Goal: Transaction & Acquisition: Purchase product/service

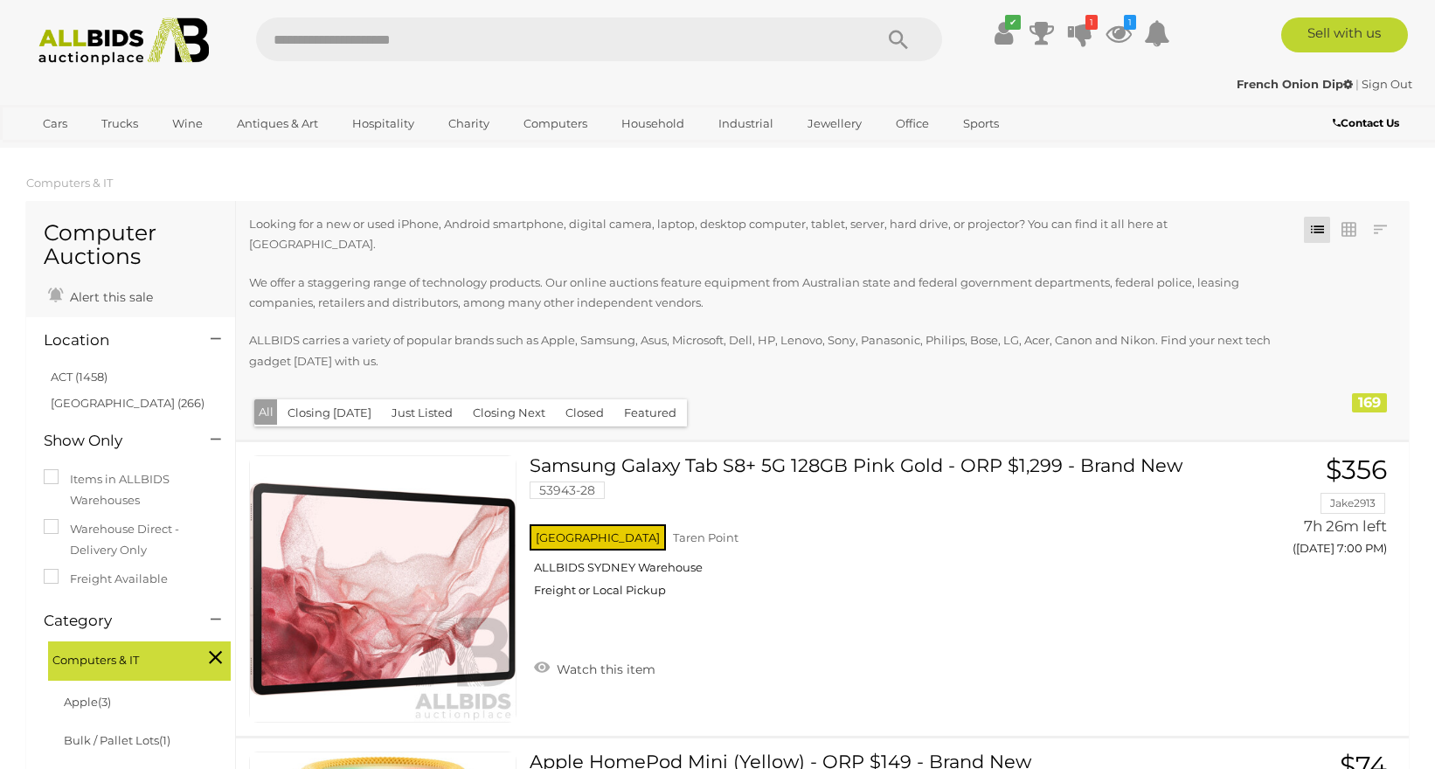
scroll to position [3136, 0]
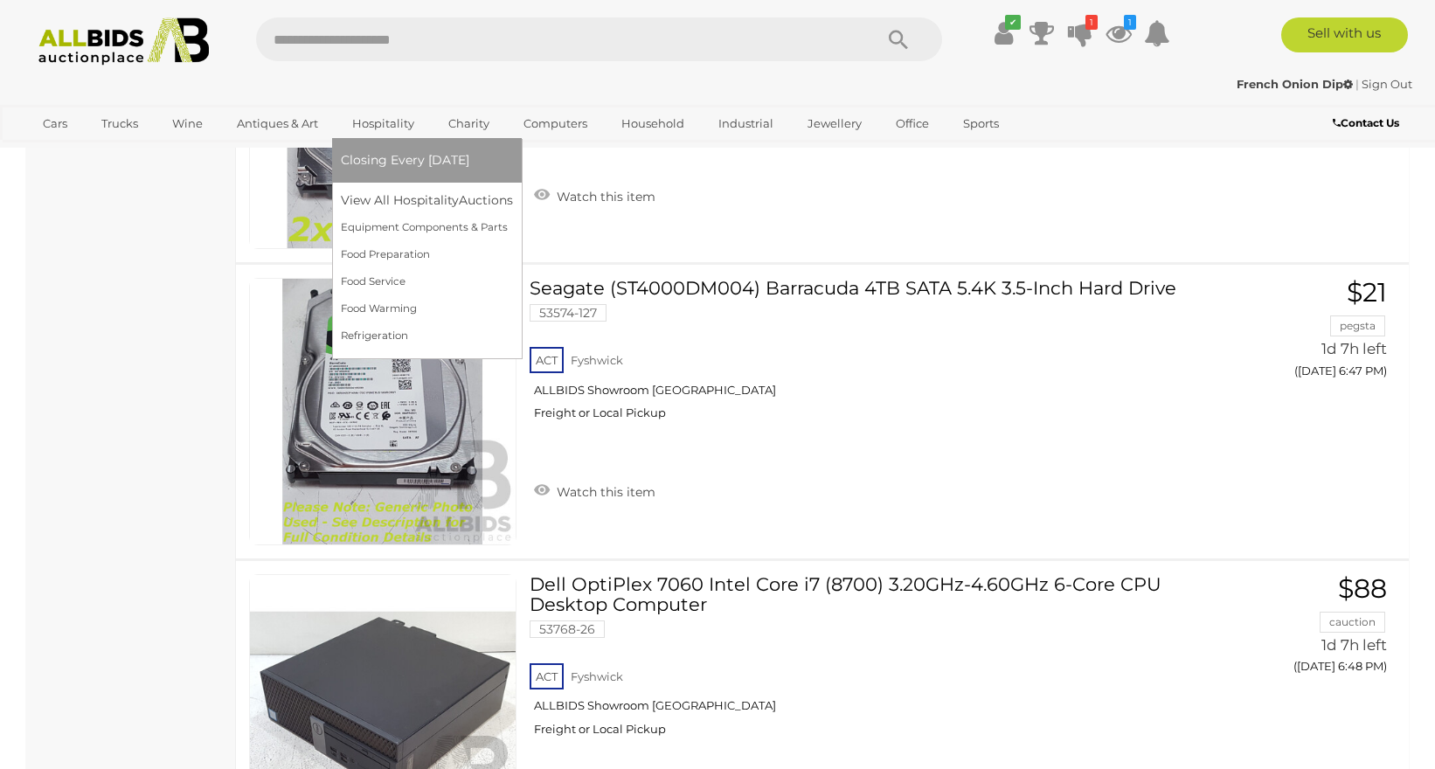
click at [417, 163] on span "Closing Every [DATE]" at bounding box center [405, 160] width 129 height 16
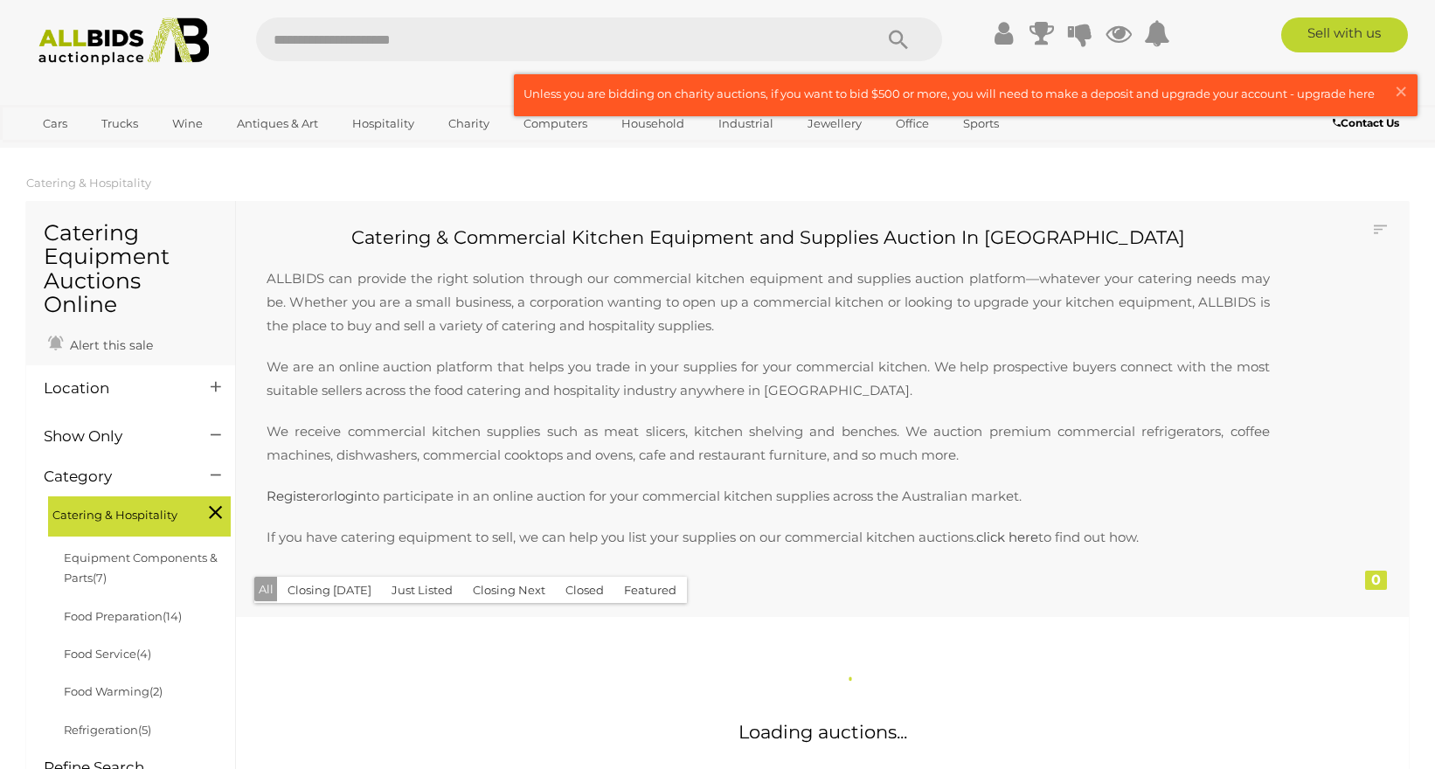
scroll to position [5558, 0]
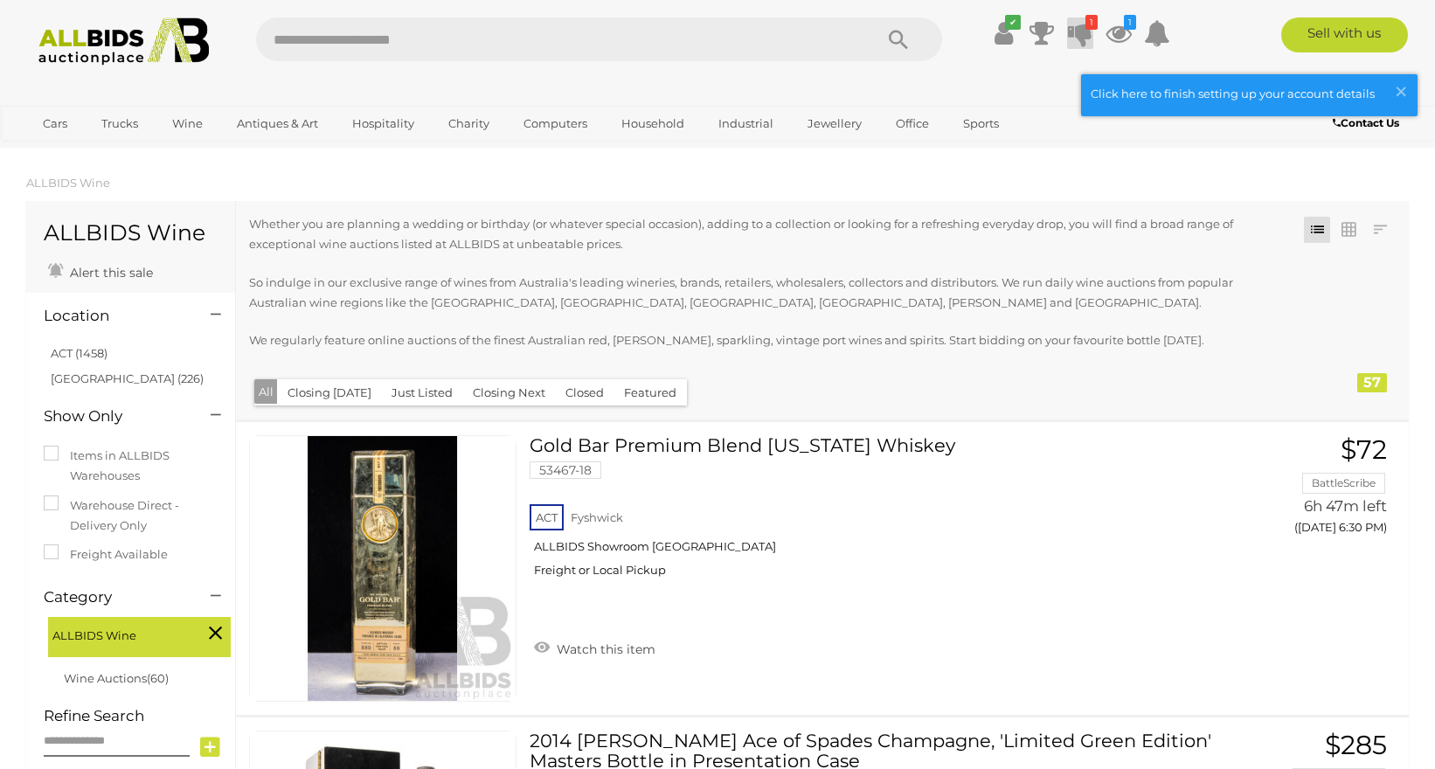
scroll to position [3058, 0]
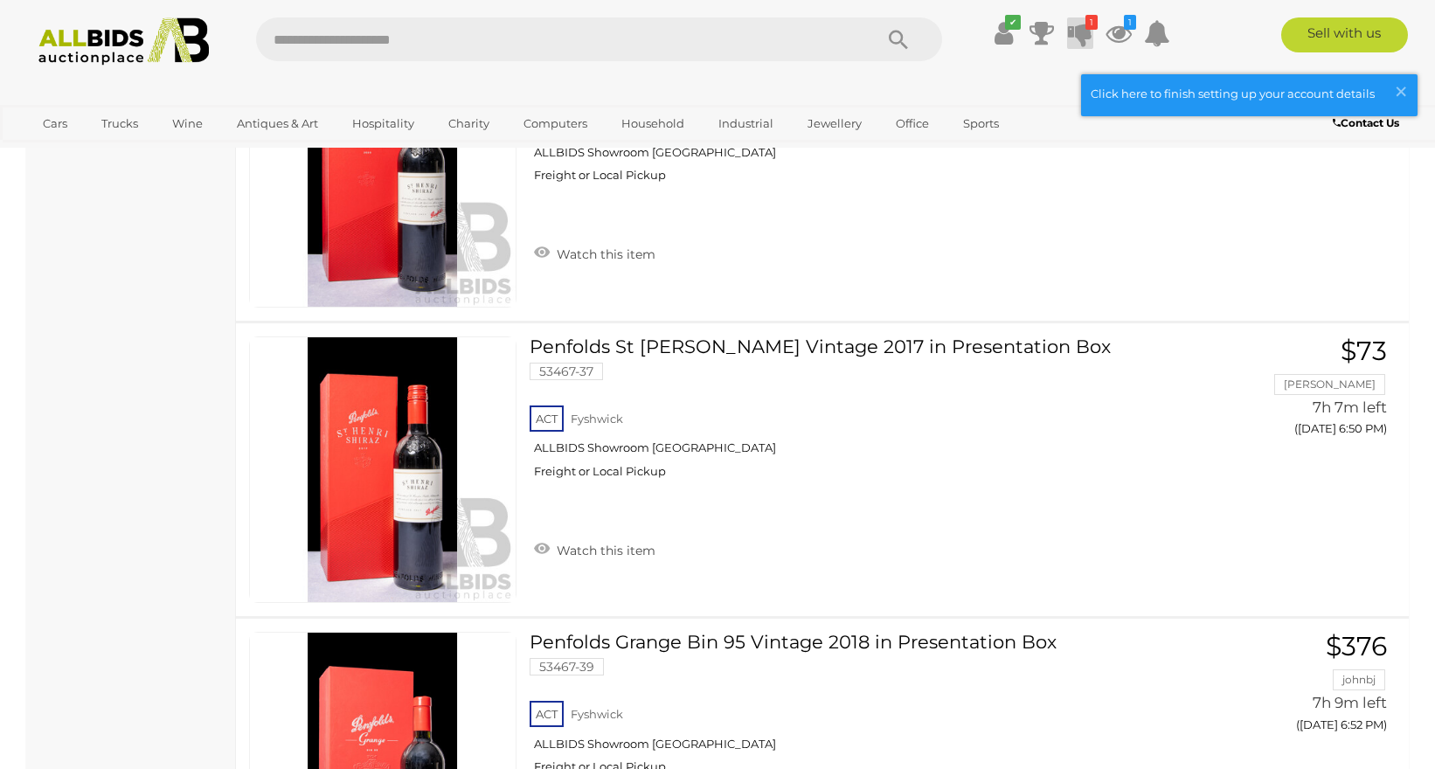
click at [1087, 22] on icon "1" at bounding box center [1092, 22] width 12 height 15
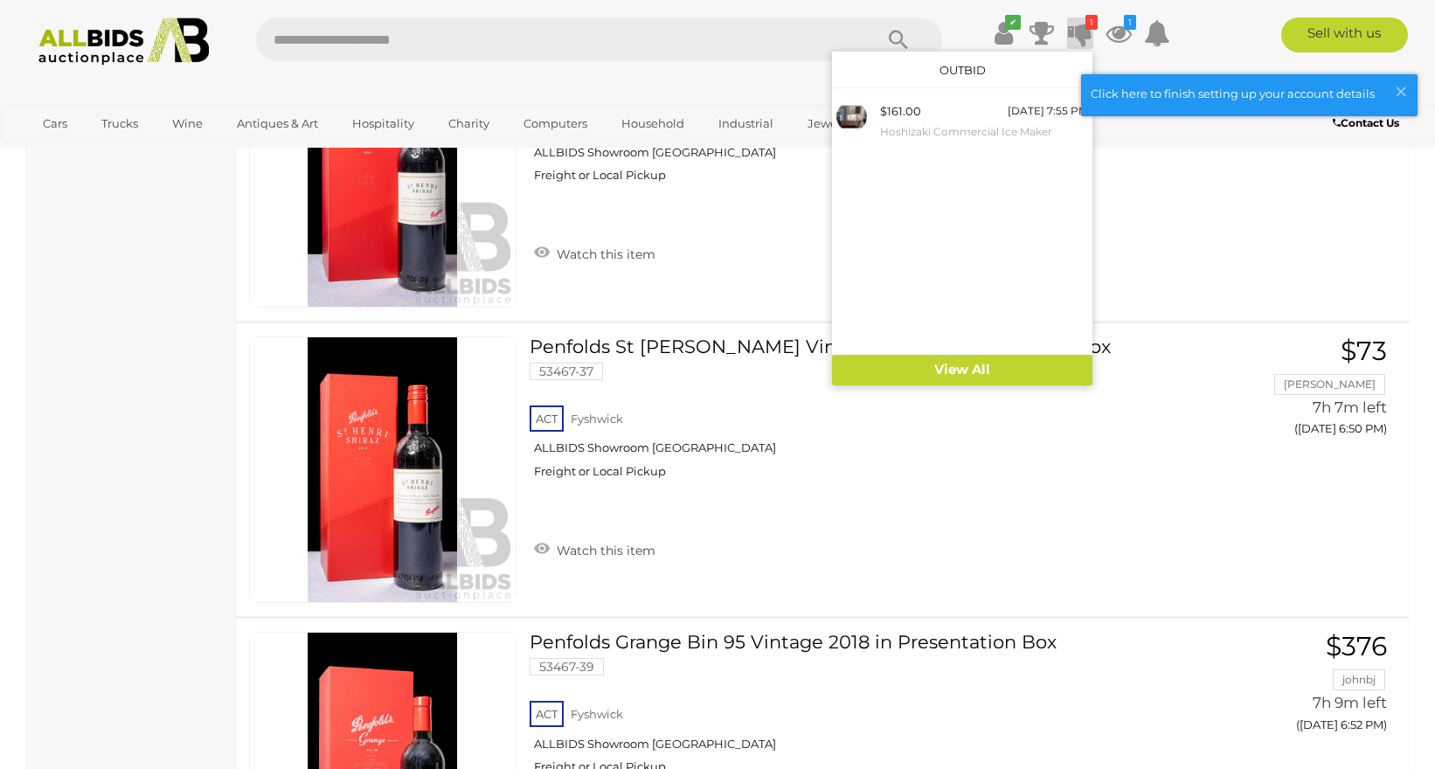
click at [1086, 24] on icon "1" at bounding box center [1092, 22] width 12 height 15
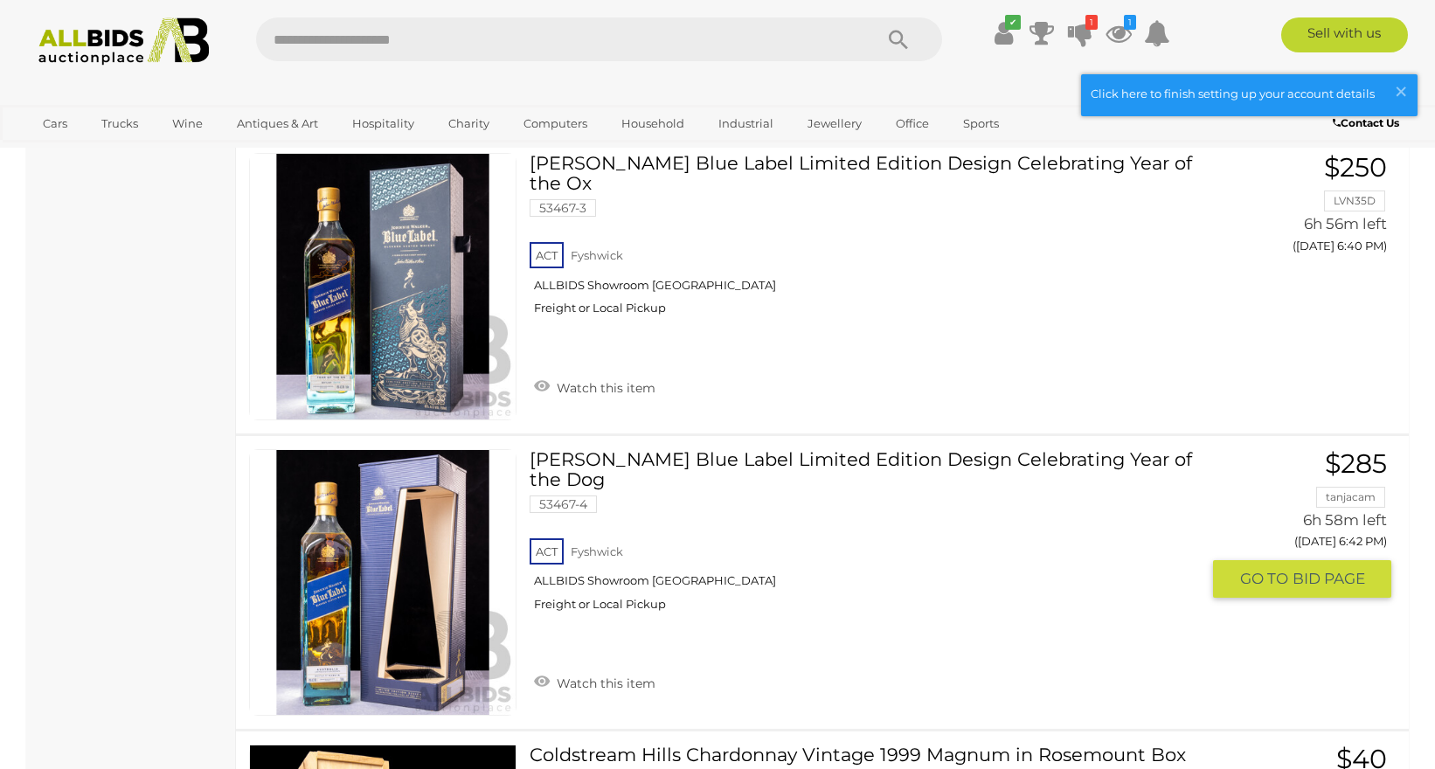
scroll to position [1643, 0]
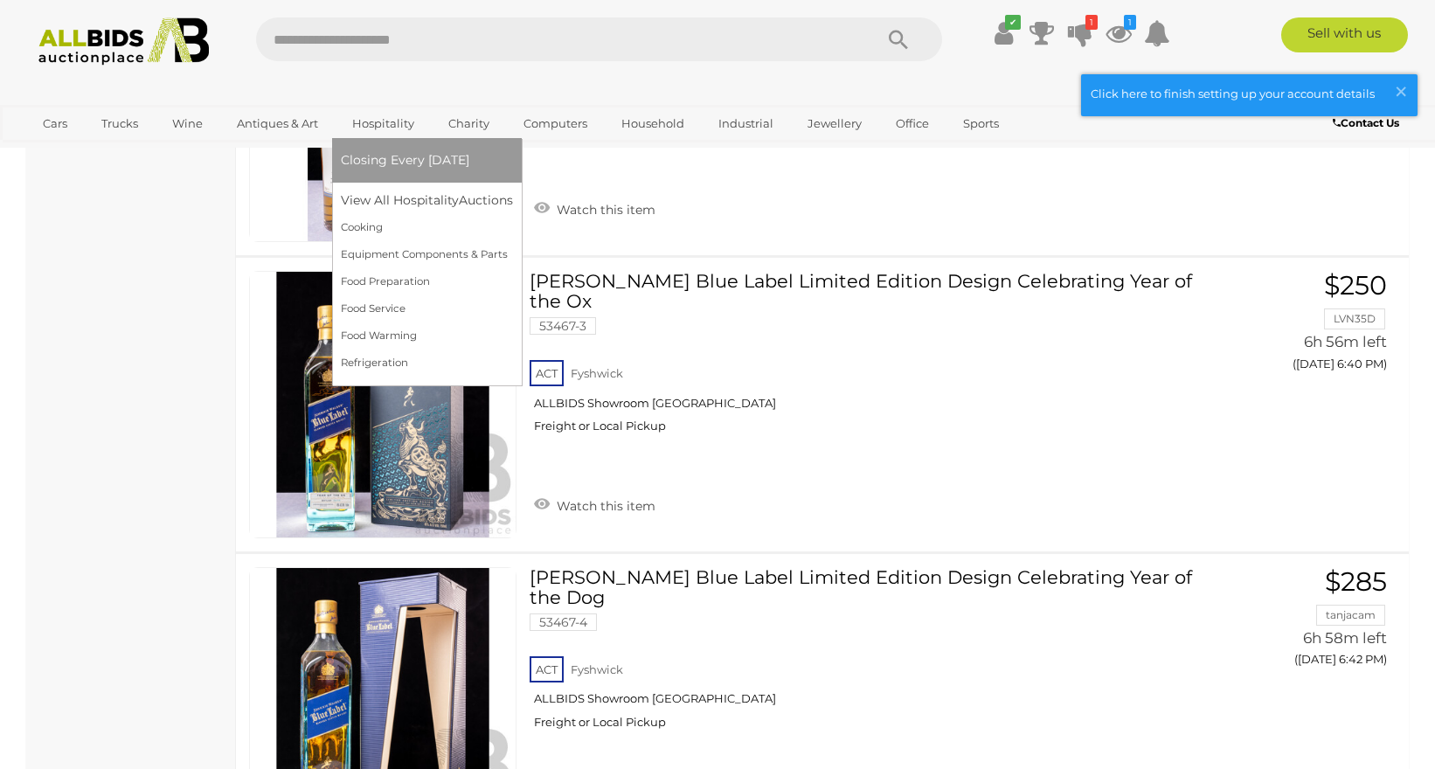
click at [432, 159] on span "Closing Every [DATE]" at bounding box center [405, 160] width 129 height 16
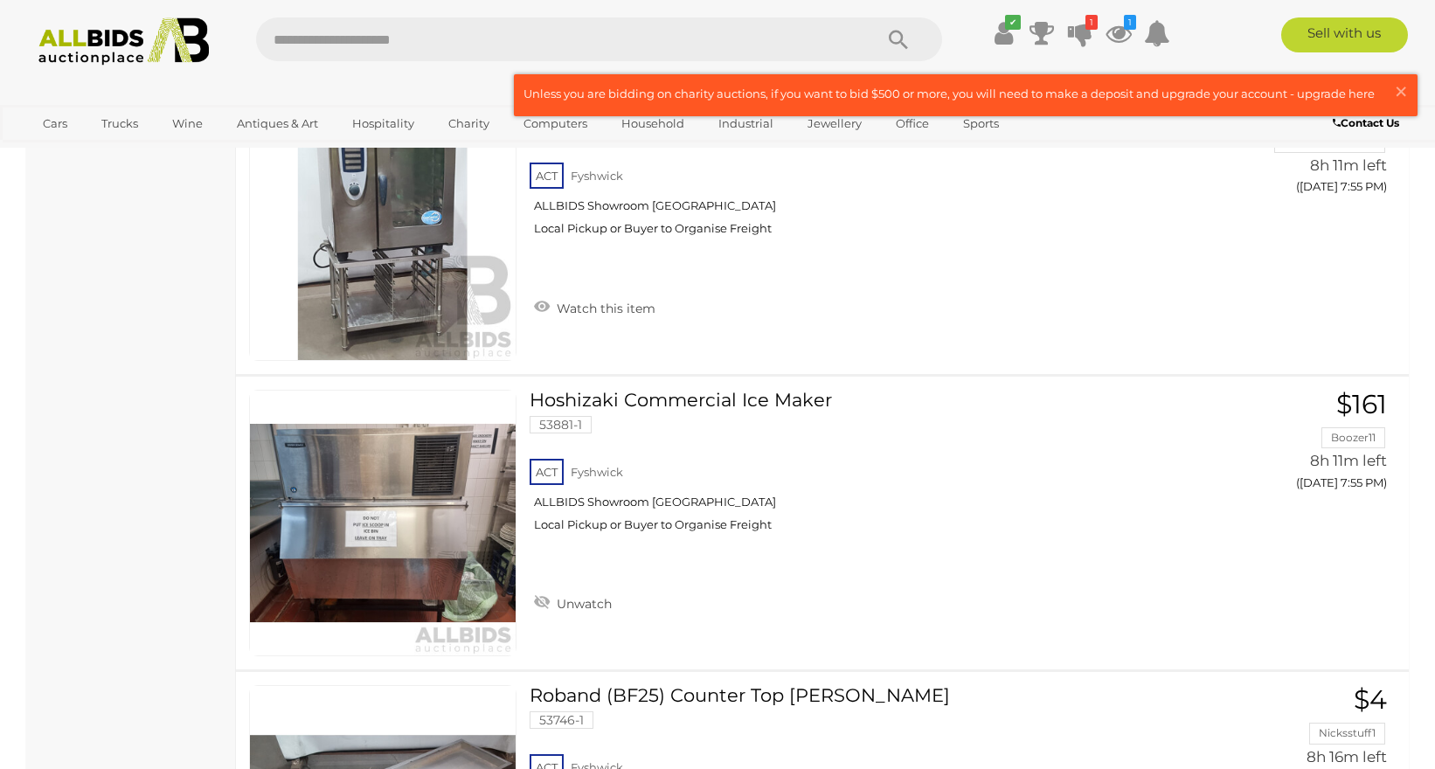
scroll to position [3838, 0]
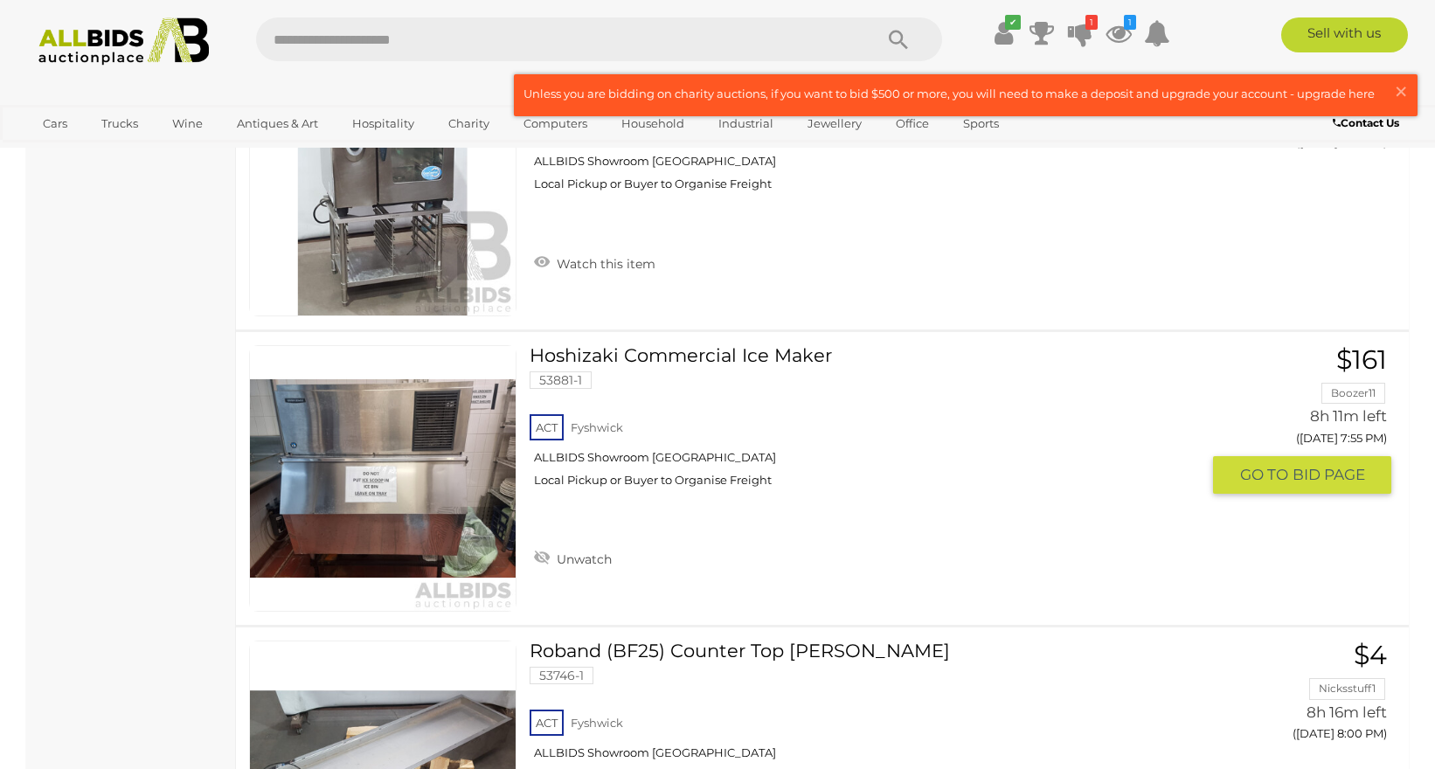
click at [649, 355] on link "Hoshizaki Commercial Ice Maker 53881-1 ACT Fyshwick ALLBIDS Showroom Fyshwick" at bounding box center [872, 423] width 658 height 156
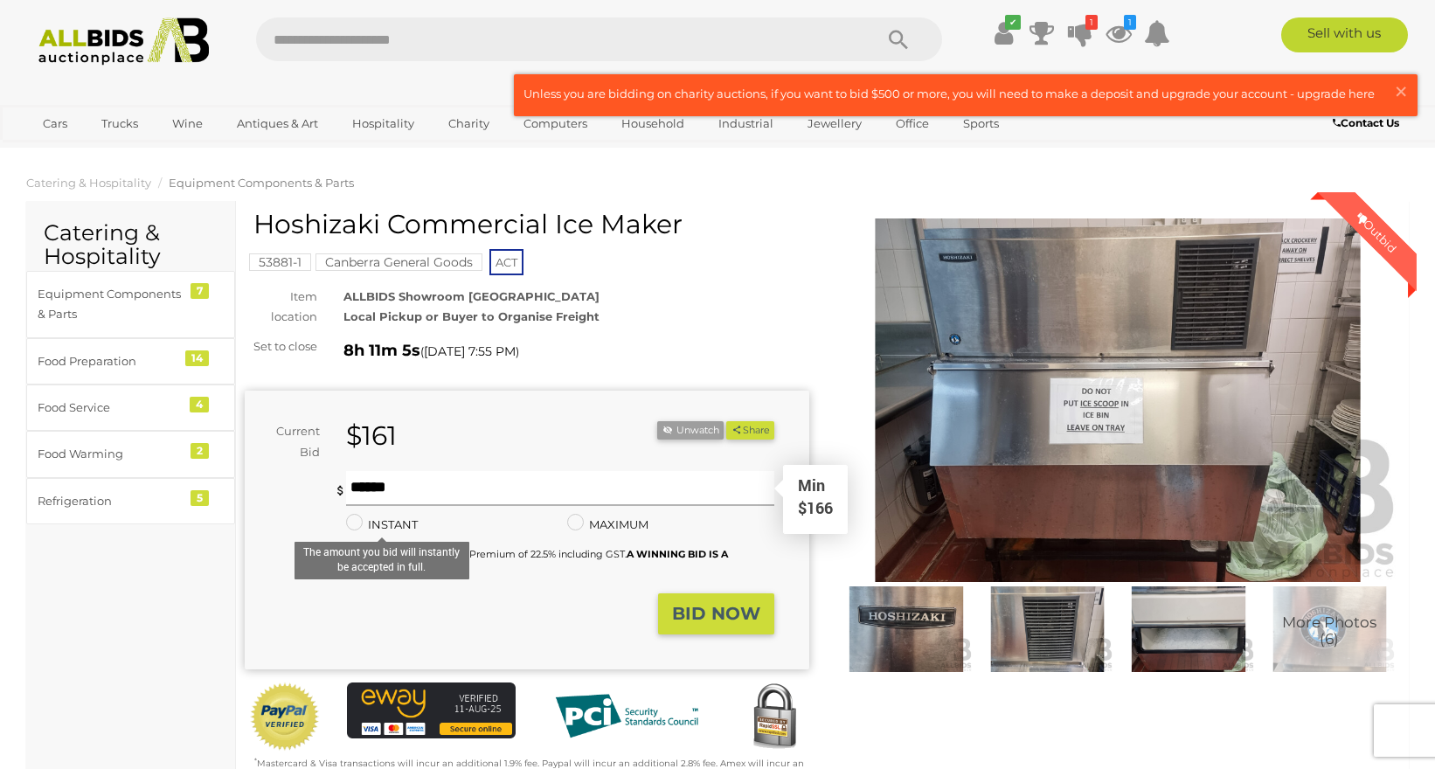
click at [481, 483] on input "text" at bounding box center [560, 488] width 428 height 35
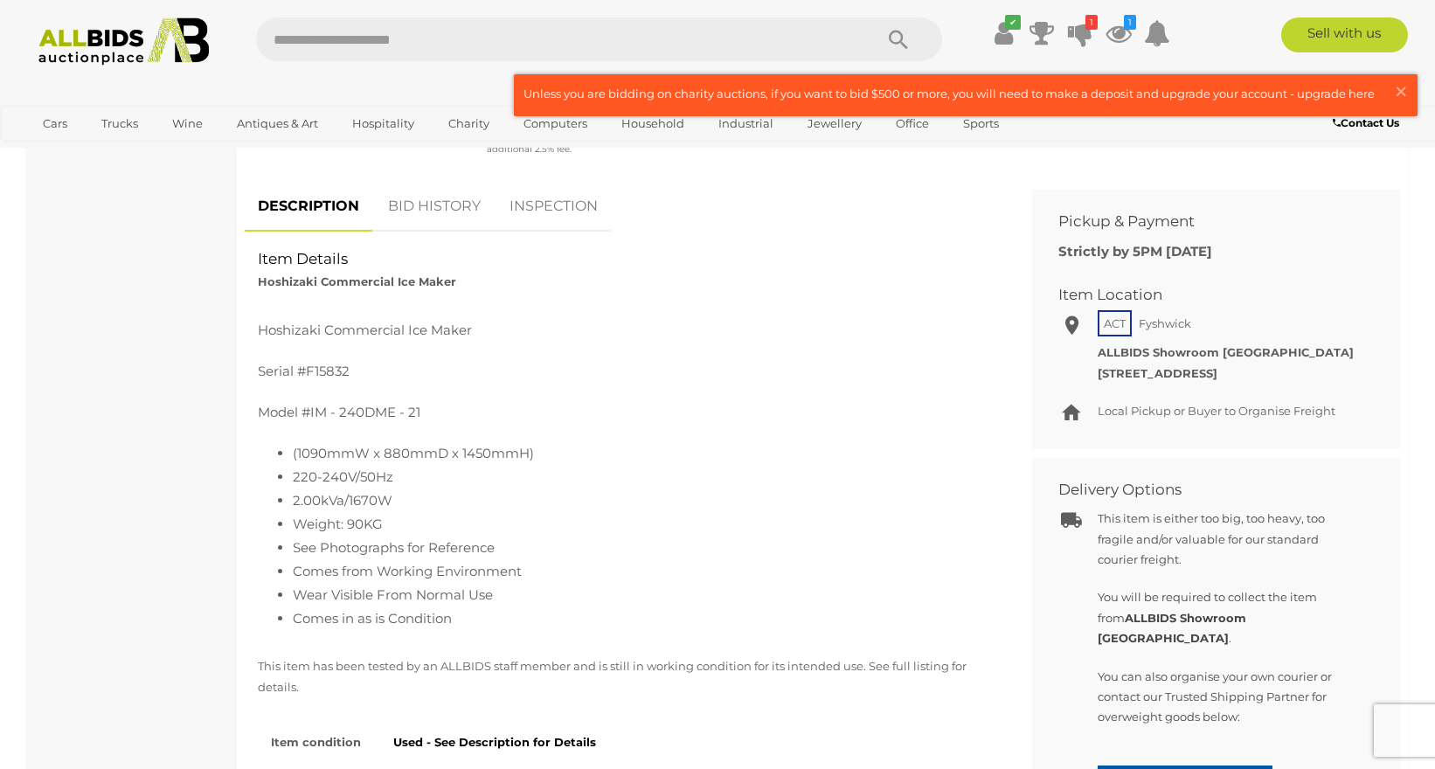
scroll to position [426, 0]
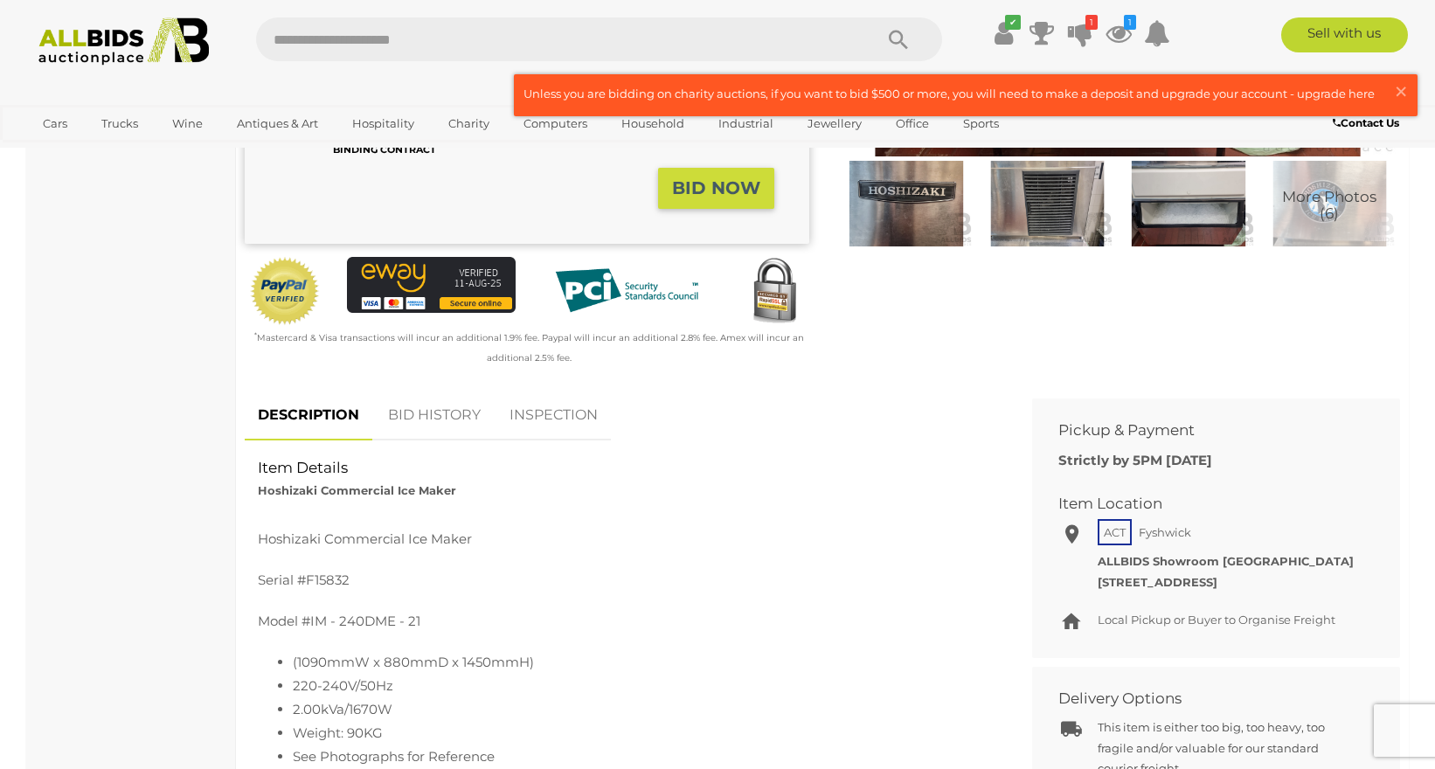
click at [422, 405] on link "BID HISTORY" at bounding box center [434, 416] width 119 height 52
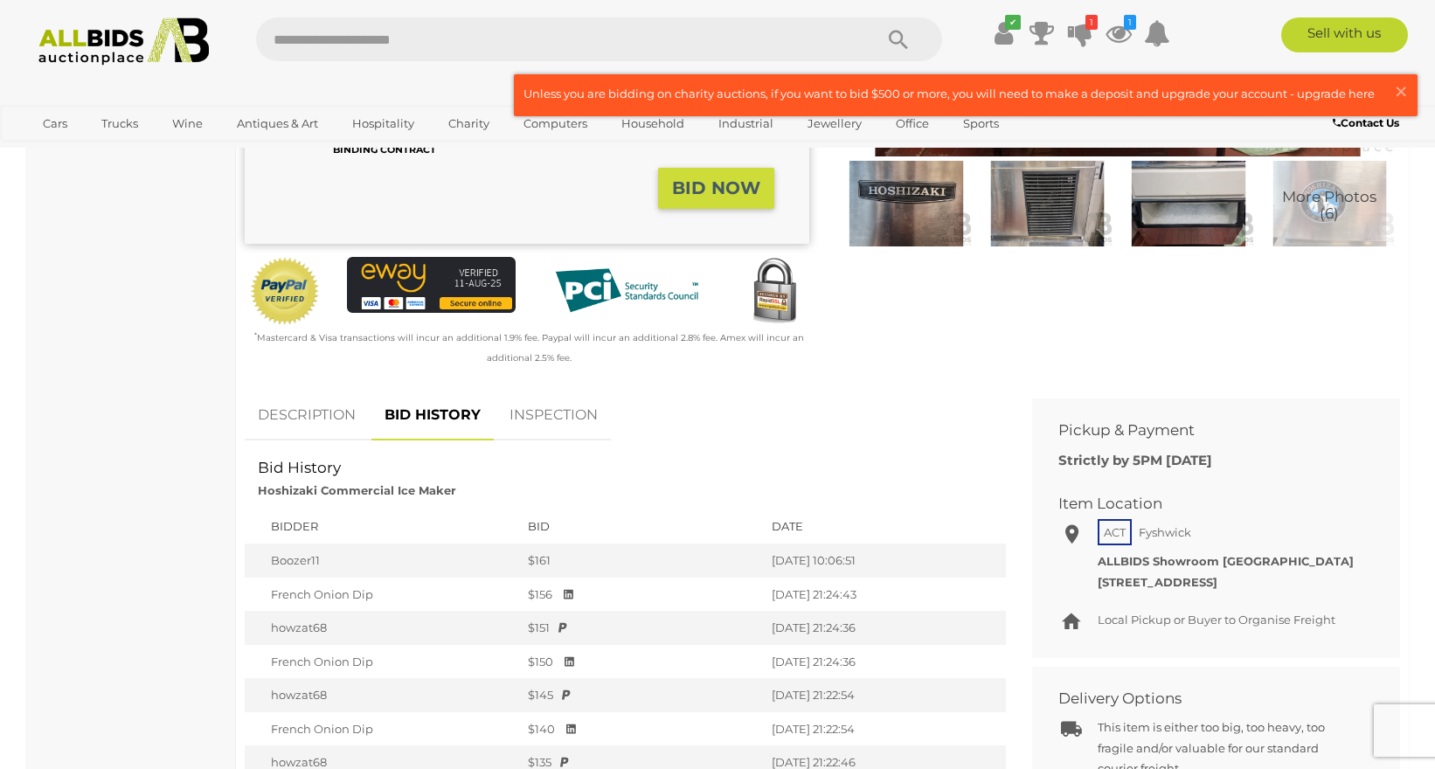
scroll to position [0, 0]
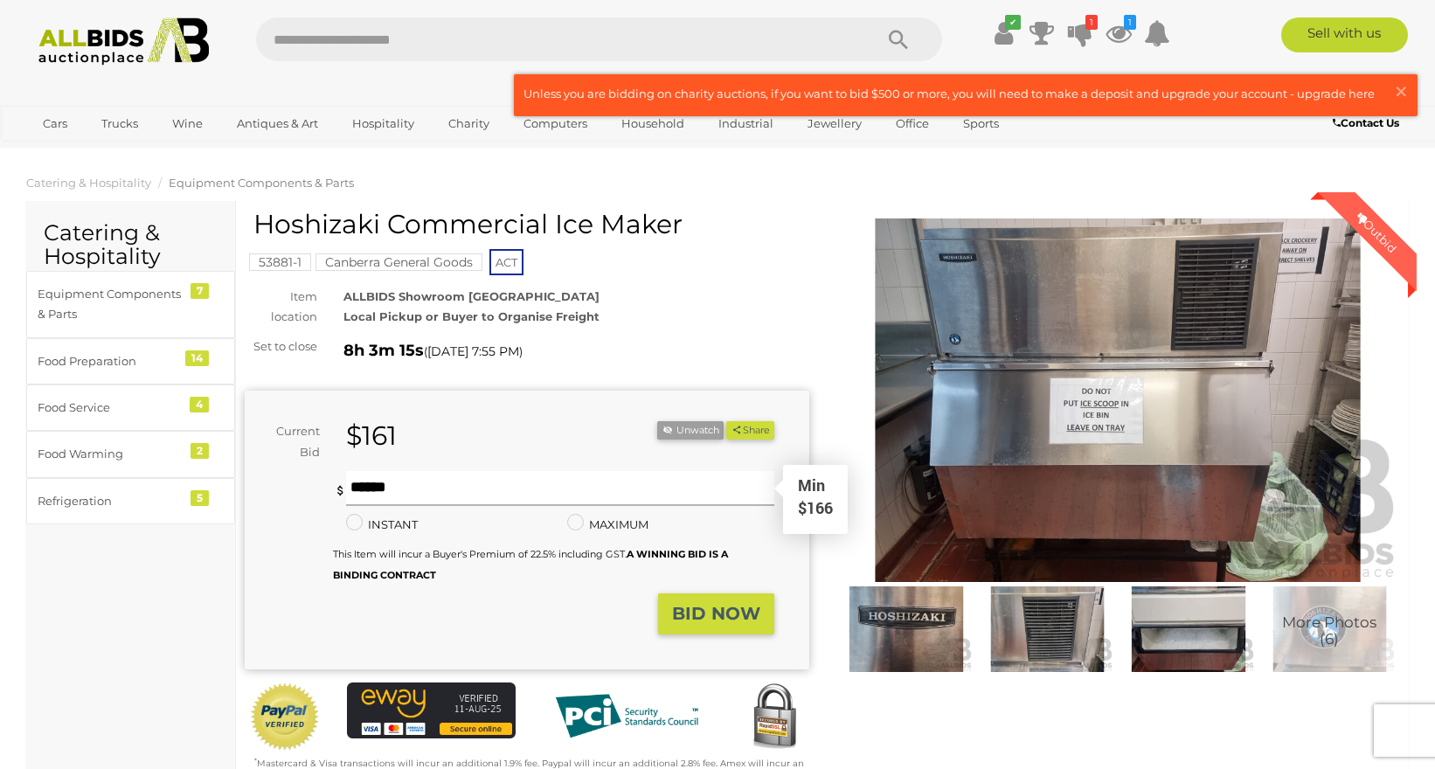
click at [461, 485] on input "text" at bounding box center [560, 488] width 428 height 35
type input "***"
click at [693, 622] on strong "BID NOW" at bounding box center [716, 613] width 88 height 21
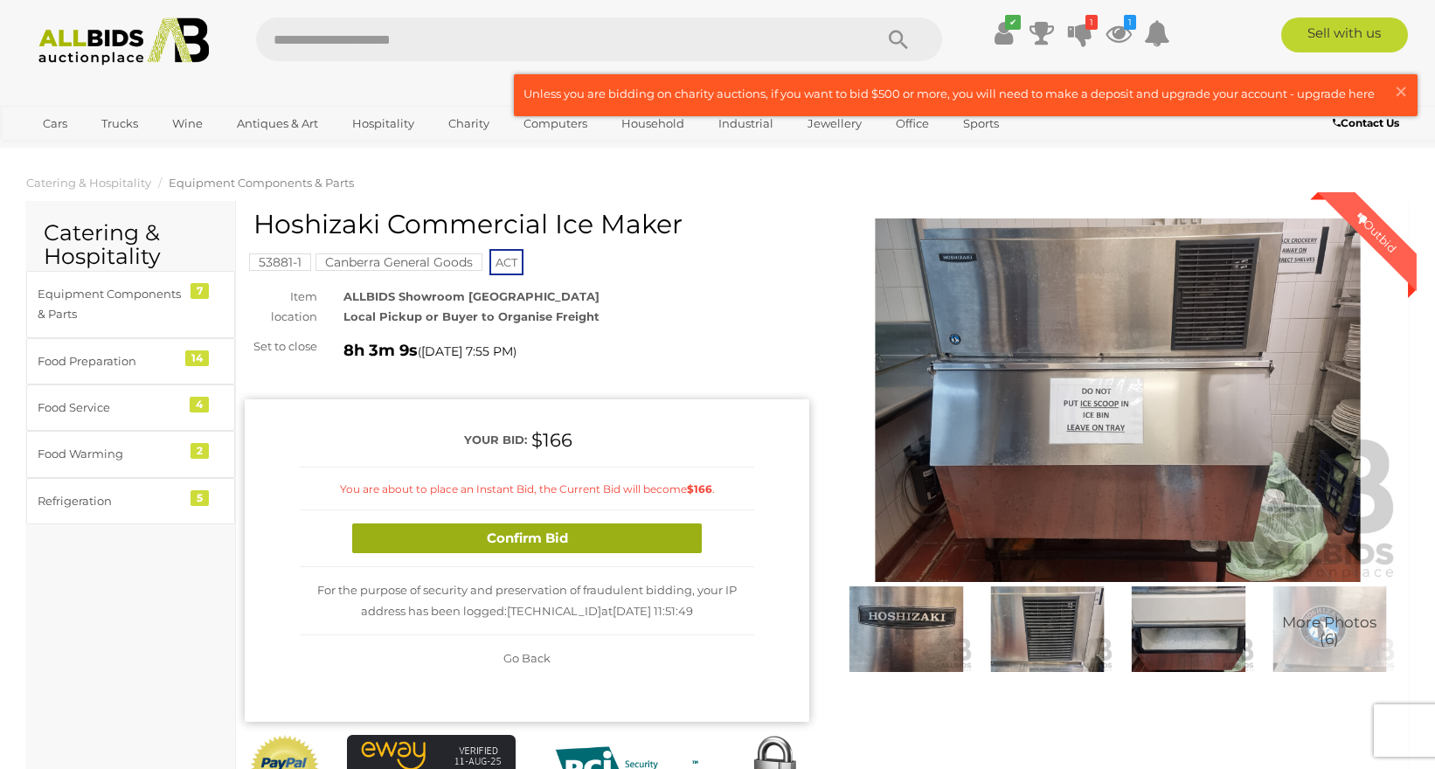
click at [629, 545] on button "Confirm Bid" at bounding box center [527, 539] width 350 height 31
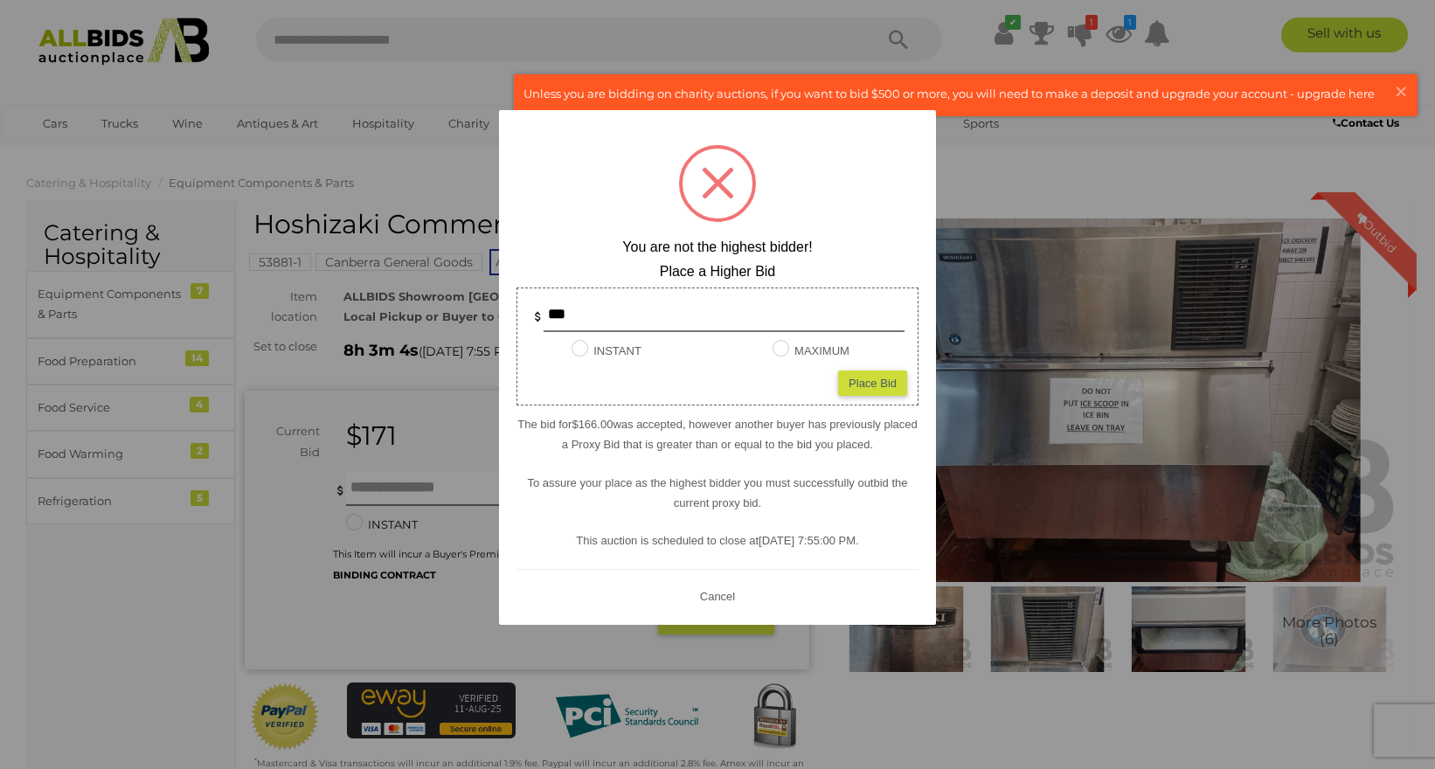
click at [624, 337] on div "*** INSTANT Instant Bid only for this item MAXIMUM Place Bid" at bounding box center [718, 347] width 402 height 118
click at [612, 345] on label "INSTANT" at bounding box center [607, 351] width 70 height 20
click at [863, 380] on div "Place Bid" at bounding box center [872, 383] width 69 height 25
type input "***"
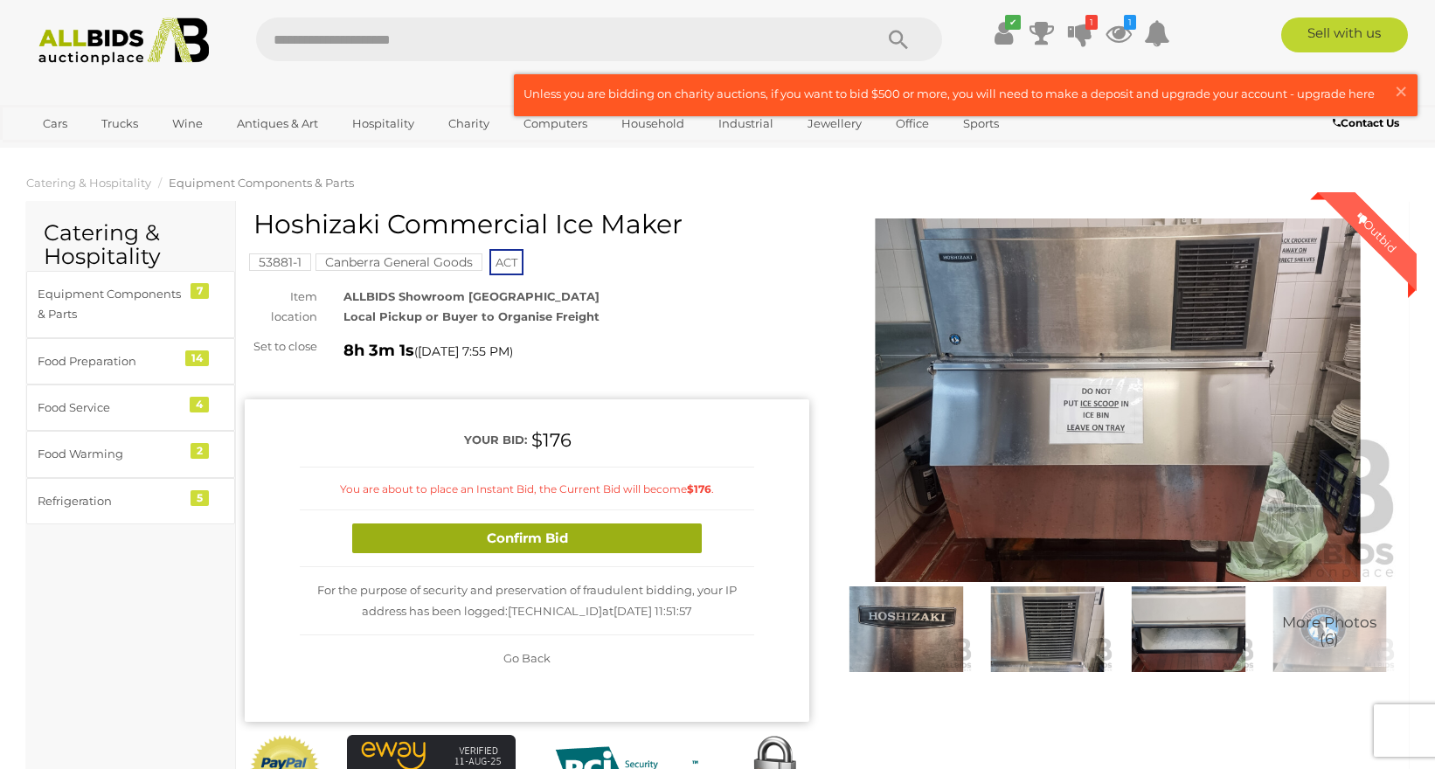
click at [654, 537] on button "Confirm Bid" at bounding box center [527, 539] width 350 height 31
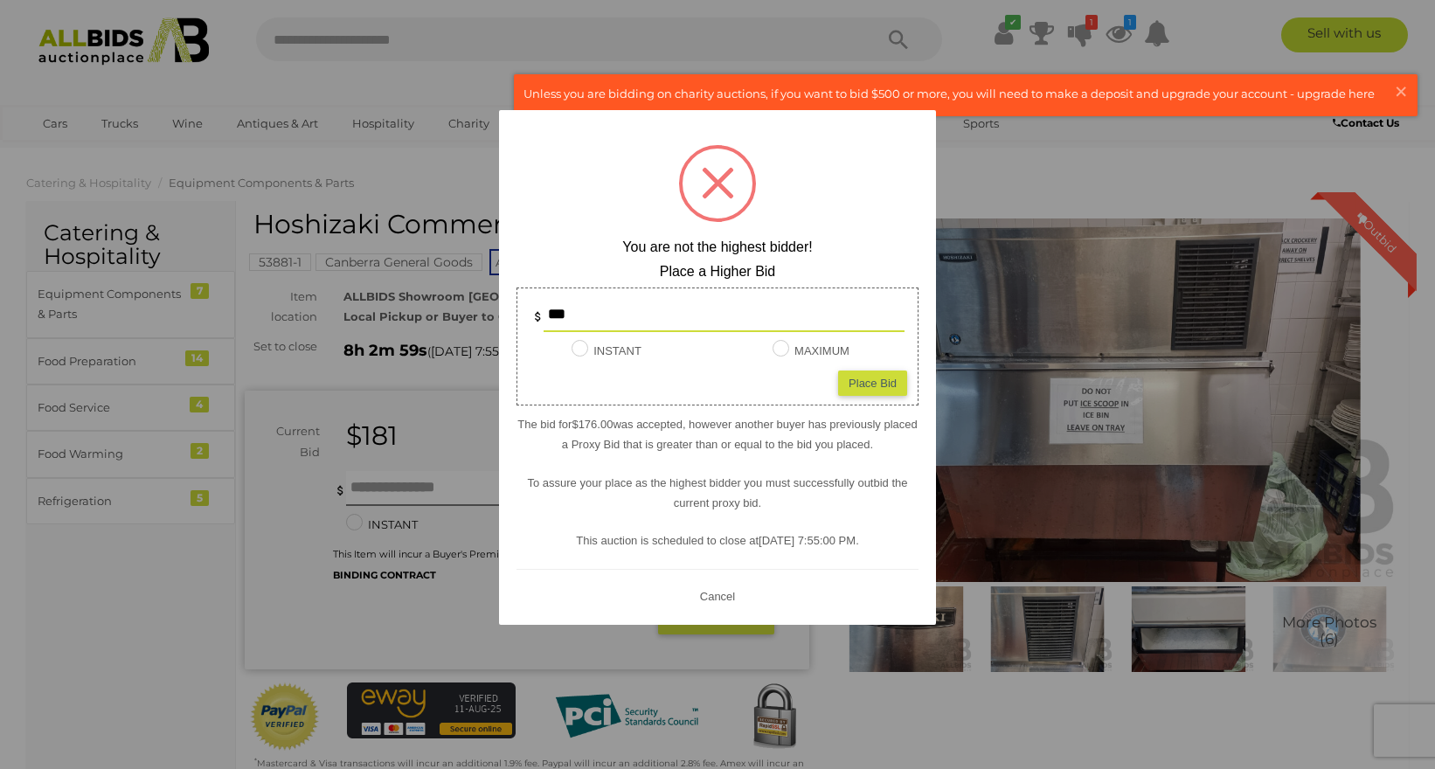
click at [620, 324] on input "***" at bounding box center [724, 314] width 361 height 35
click at [612, 355] on label "INSTANT" at bounding box center [607, 351] width 70 height 20
click at [898, 381] on div "Place Bid" at bounding box center [872, 383] width 69 height 25
type input "***"
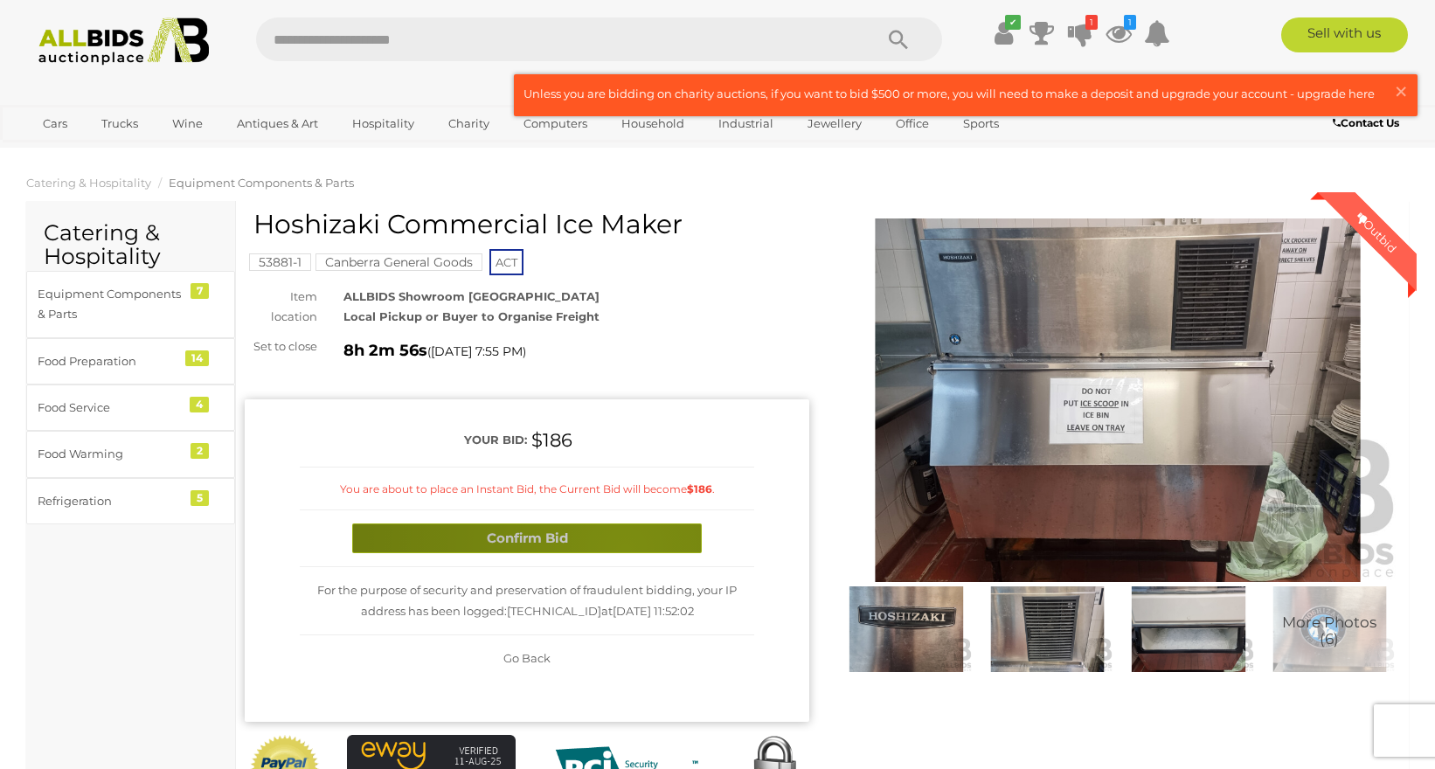
click at [625, 548] on button "Confirm Bid" at bounding box center [527, 539] width 350 height 31
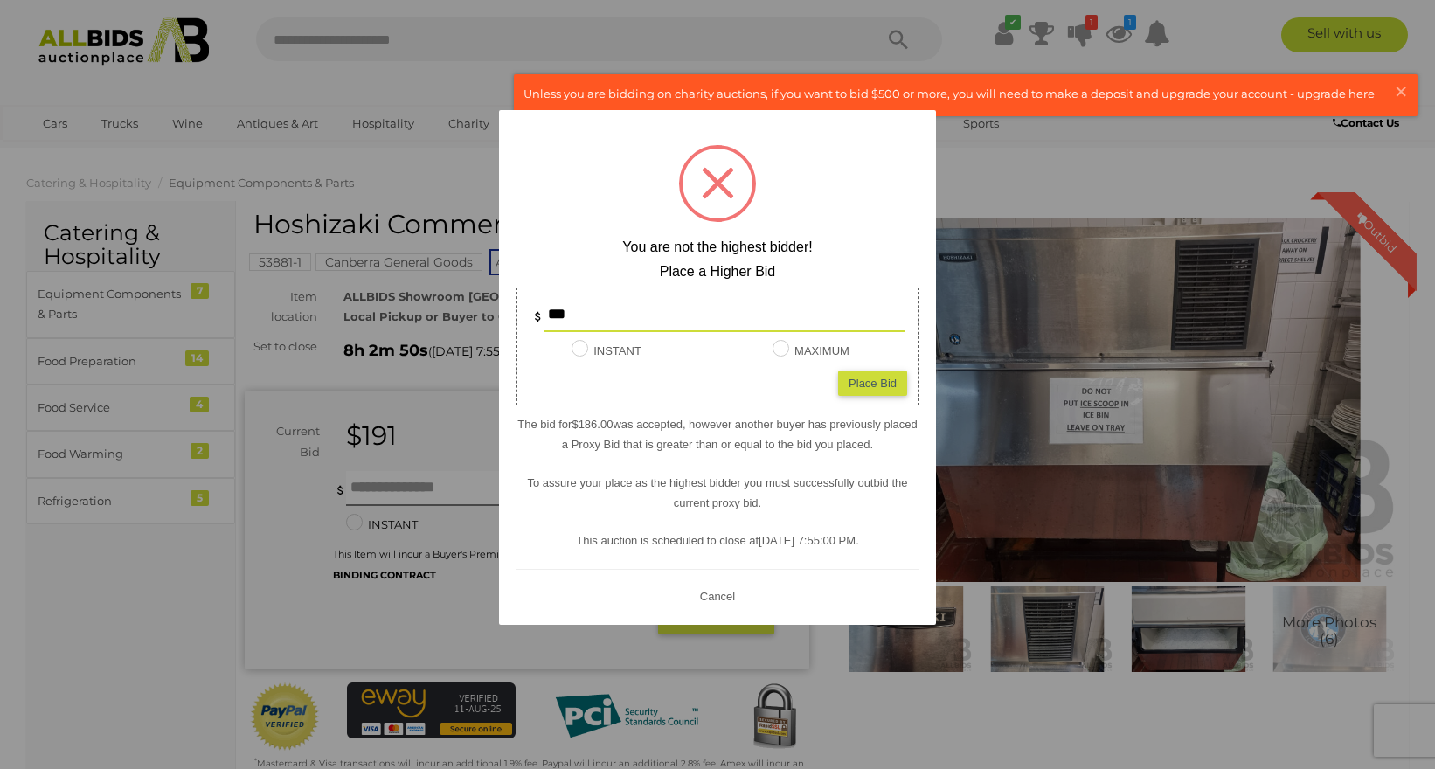
click at [712, 596] on button "Cancel" at bounding box center [717, 597] width 45 height 22
